Goal: Check status: Check status

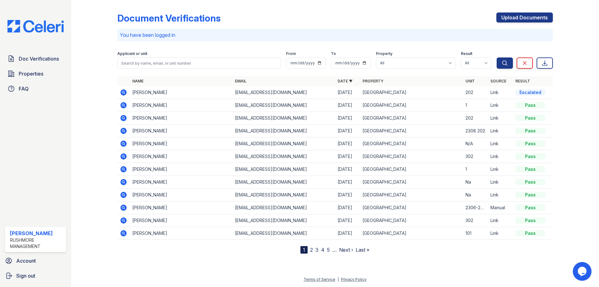
click at [122, 93] on icon at bounding box center [123, 92] width 6 height 6
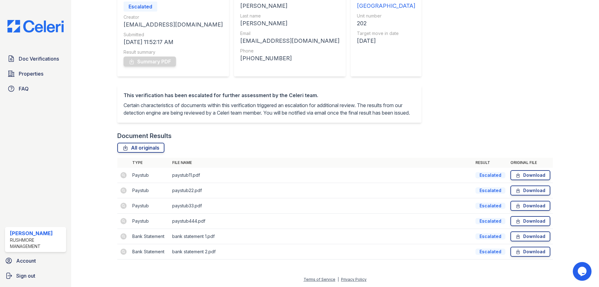
scroll to position [76, 0]
click at [120, 175] on td at bounding box center [123, 174] width 12 height 15
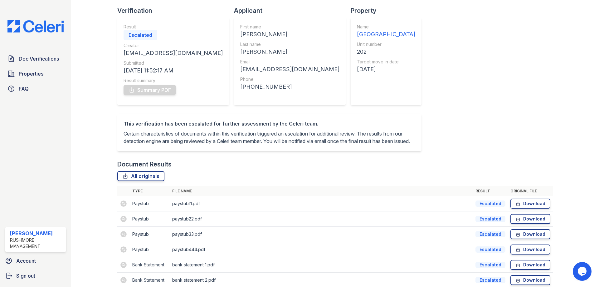
scroll to position [0, 0]
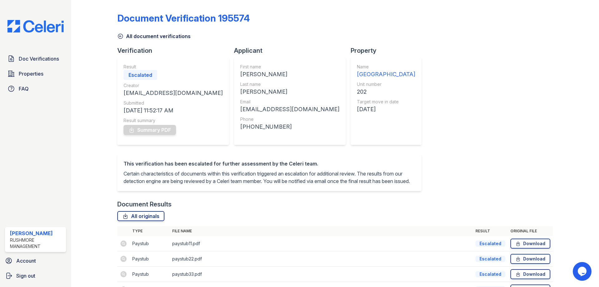
click at [27, 21] on img at bounding box center [35, 26] width 66 height 12
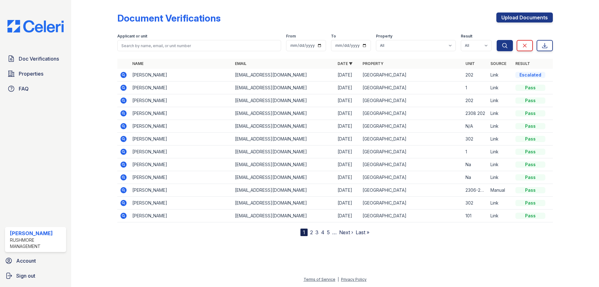
click at [42, 138] on div "Doc Verifications Properties FAQ Shatasia Wanamaker Rushmore Management Account…" at bounding box center [35, 143] width 71 height 287
click at [27, 19] on div "Doc Verifications Properties FAQ Shatasia Wanamaker Rushmore Management Account…" at bounding box center [35, 143] width 71 height 287
click at [28, 24] on img at bounding box center [35, 26] width 66 height 12
click at [124, 72] on icon at bounding box center [123, 75] width 6 height 6
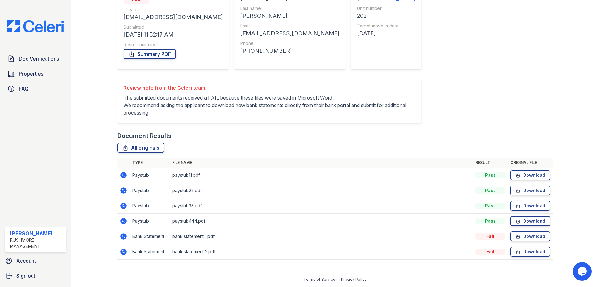
click at [124, 237] on icon at bounding box center [123, 235] width 7 height 7
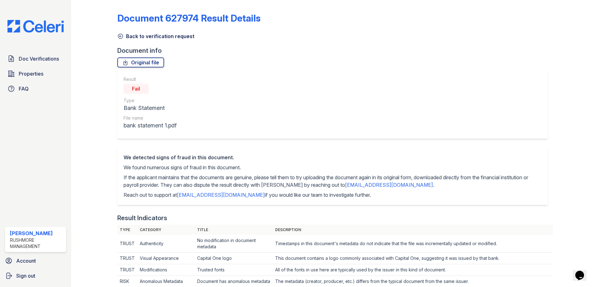
click at [118, 38] on icon at bounding box center [120, 36] width 6 height 6
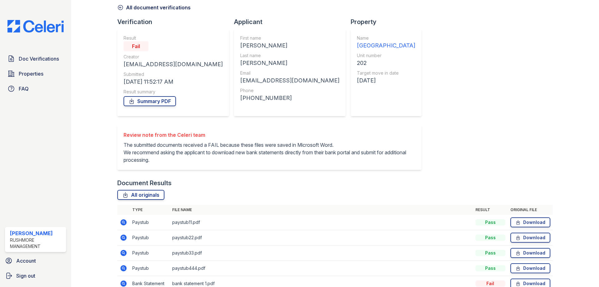
scroll to position [76, 0]
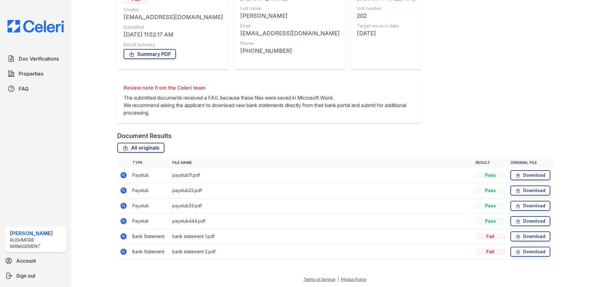
click at [123, 254] on icon at bounding box center [123, 251] width 7 height 7
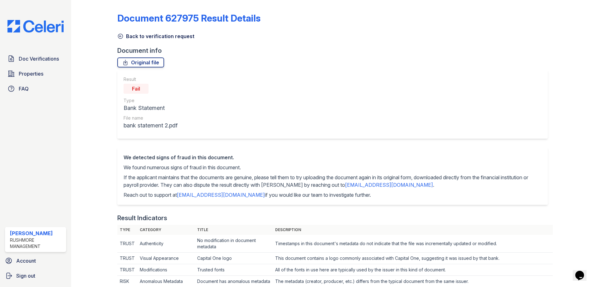
click at [118, 34] on icon at bounding box center [120, 36] width 5 height 5
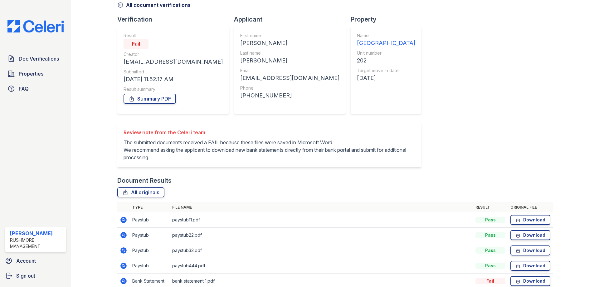
scroll to position [76, 0]
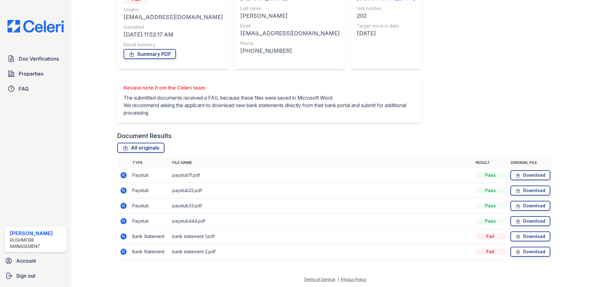
click at [122, 191] on icon at bounding box center [123, 189] width 7 height 7
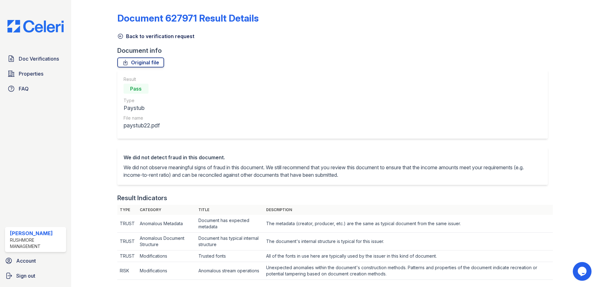
click at [119, 35] on icon at bounding box center [120, 36] width 6 height 6
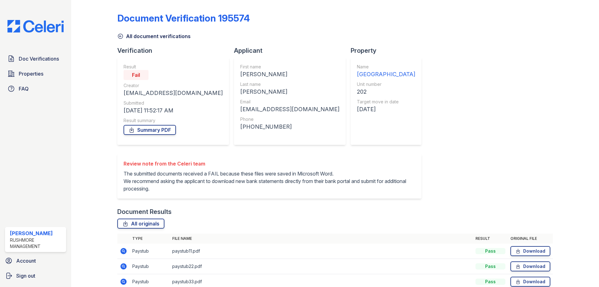
click at [57, 28] on img at bounding box center [35, 26] width 66 height 12
